Goal: Book appointment/travel/reservation

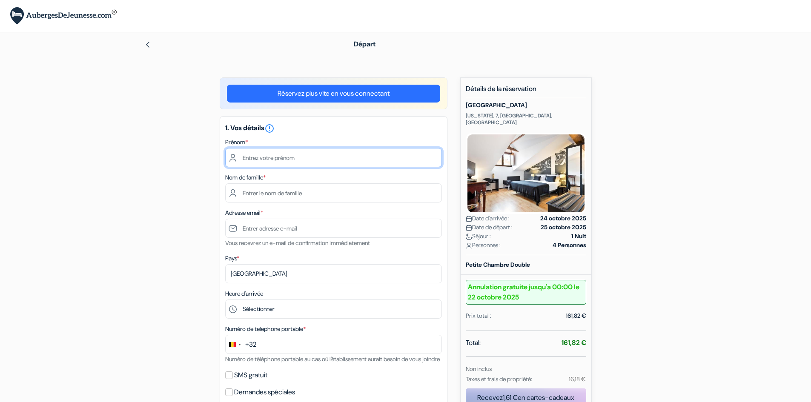
click at [373, 158] on input "text" at bounding box center [333, 157] width 217 height 19
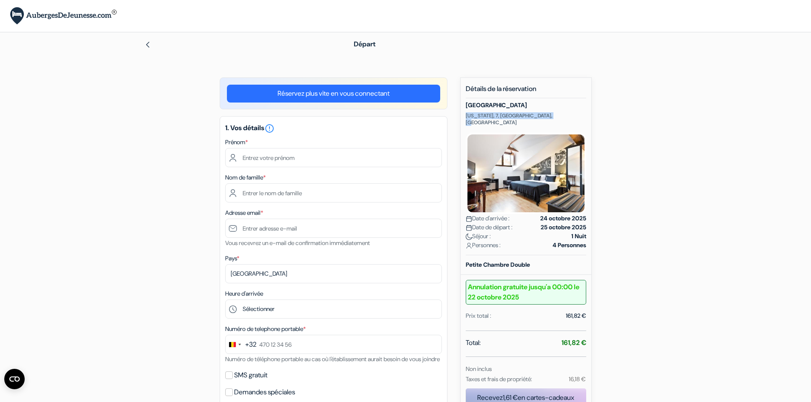
drag, startPoint x: 466, startPoint y: 116, endPoint x: 557, endPoint y: 116, distance: 91.1
click at [557, 116] on p "Florida, 7, Vitoria-Gasteiz, Espagne" at bounding box center [526, 119] width 120 height 14
copy p "Florida, 7, Vitoria-Gasteiz, Espagne"
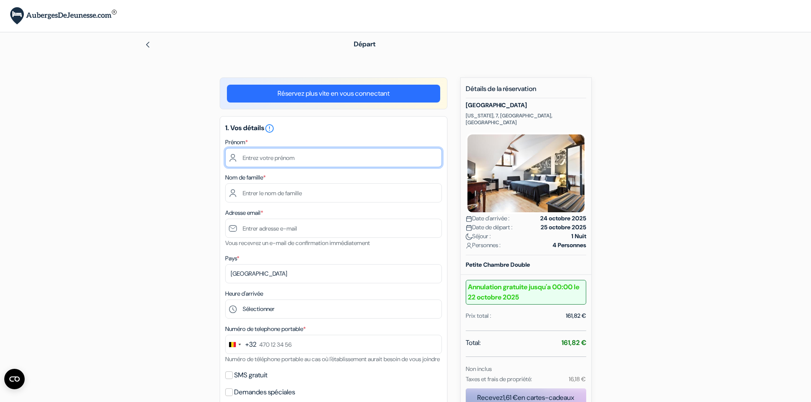
click at [305, 161] on input "text" at bounding box center [333, 157] width 217 height 19
type input "Daniele"
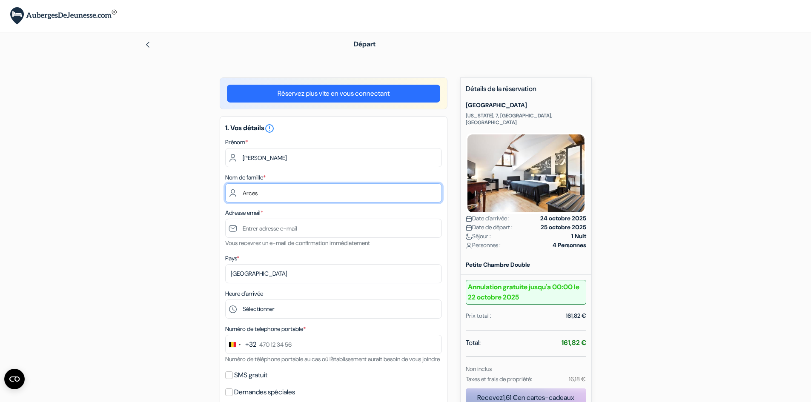
type input "Arces"
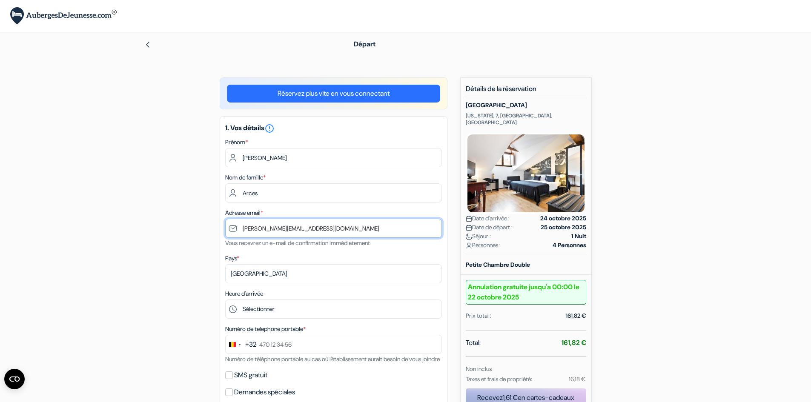
type input "[PERSON_NAME][EMAIL_ADDRESS][DOMAIN_NAME]"
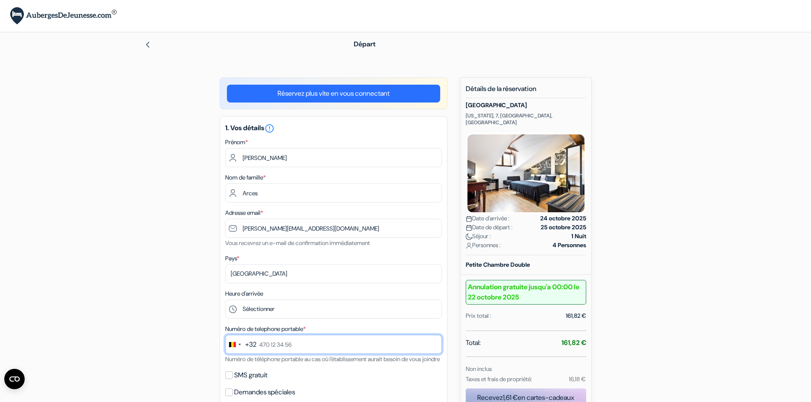
click at [334, 344] on input "text" at bounding box center [333, 344] width 217 height 19
type input "492 50 90 92"
click at [211, 333] on div "add_box Abba Jazz Hotel Vitoria Florida, 7, Vitoria-Gasteiz, Espagne Détails de…" at bounding box center [406, 405] width 562 height 657
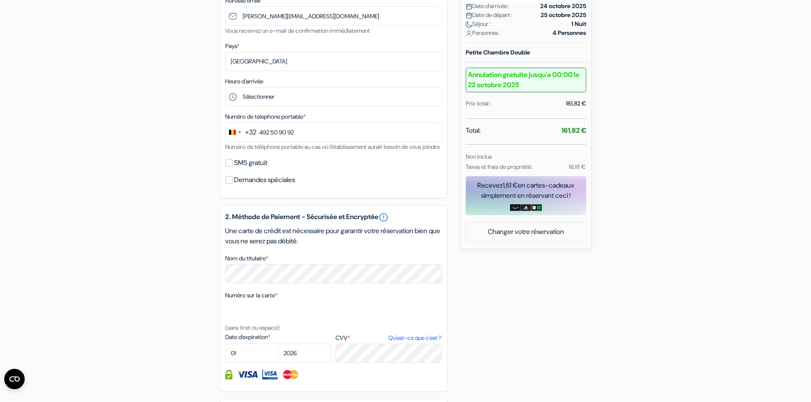
scroll to position [213, 0]
click at [250, 363] on select "01 02 03 04 05 06 07 08 09 10 11 12" at bounding box center [251, 353] width 53 height 19
select select "05"
click at [313, 361] on select "2025 2026 2027 2028 2029 2030 2031 2032 2033 2034 2035 2036 2037 2038 2039 2040…" at bounding box center [304, 353] width 53 height 19
select select "2027"
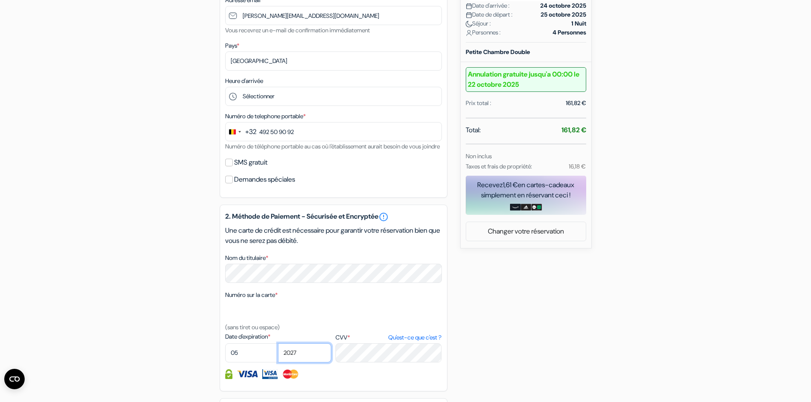
click at [278, 354] on select "2025 2026 2027 2028 2029 2030 2031 2032 2033 2034 2035 2036 2037 2038 2039 2040…" at bounding box center [304, 353] width 53 height 19
click at [555, 341] on div "add_box Abba Jazz Hotel Vitoria Florida, 7, Vitoria-Gasteiz, Espagne Détails de…" at bounding box center [406, 193] width 562 height 657
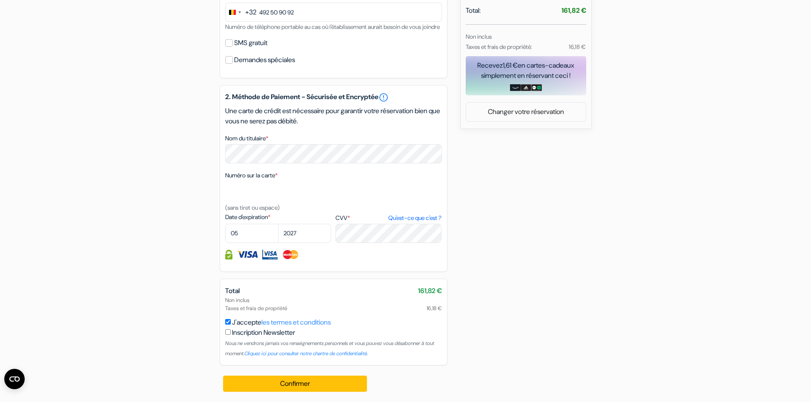
scroll to position [343, 0]
click at [298, 386] on button "Confirmer Loading..." at bounding box center [295, 384] width 144 height 16
